Goal: Navigation & Orientation: Find specific page/section

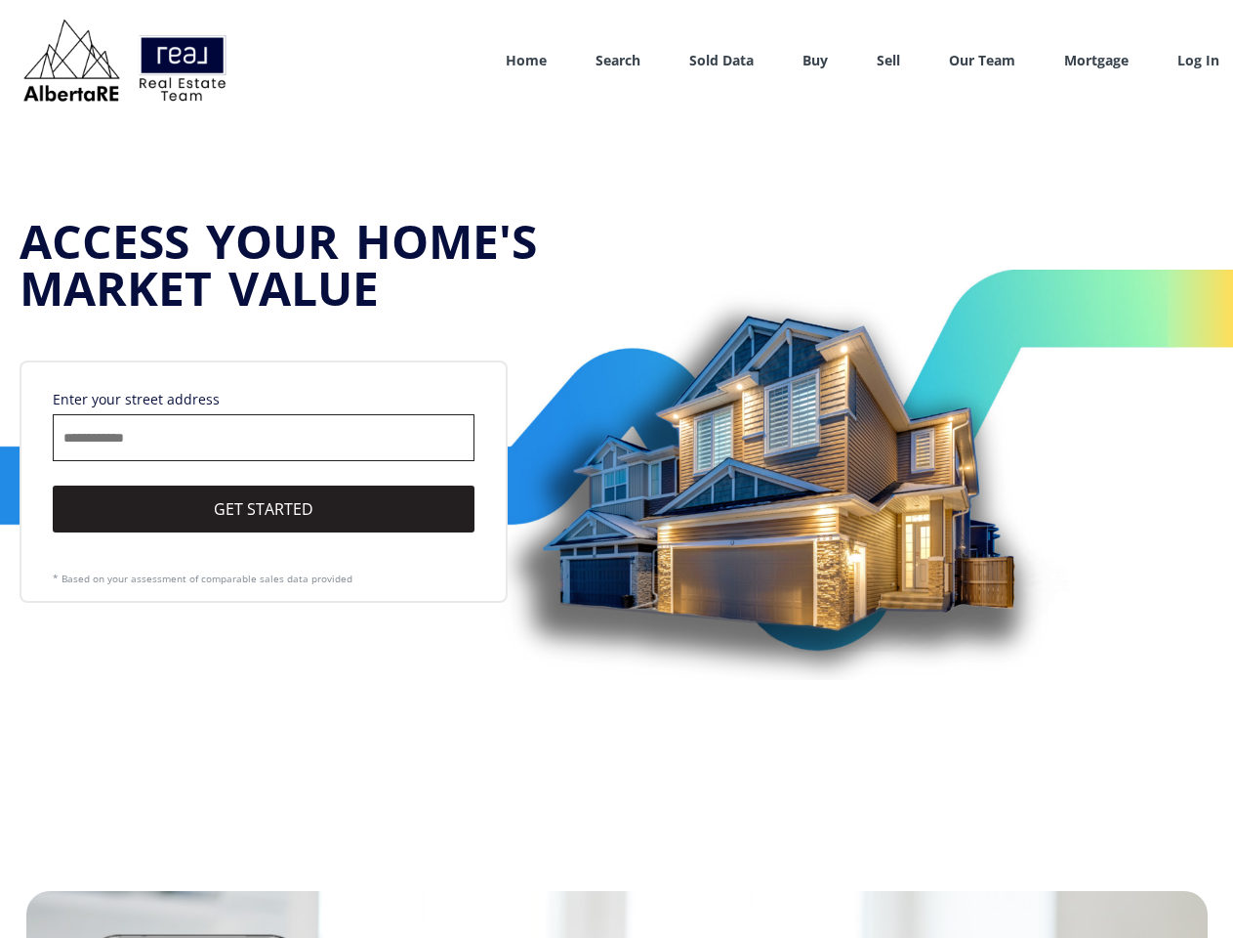
click at [618, 60] on link "Search" at bounding box center [618, 60] width 45 height 19
click at [815, 60] on link "Buy" at bounding box center [815, 60] width 25 height 19
click at [889, 60] on link "Sell" at bounding box center [888, 60] width 23 height 19
click at [982, 60] on link "Our Team" at bounding box center [982, 60] width 66 height 19
click at [1198, 61] on link "Log In" at bounding box center [1199, 61] width 42 height 20
